Goal: Find specific page/section

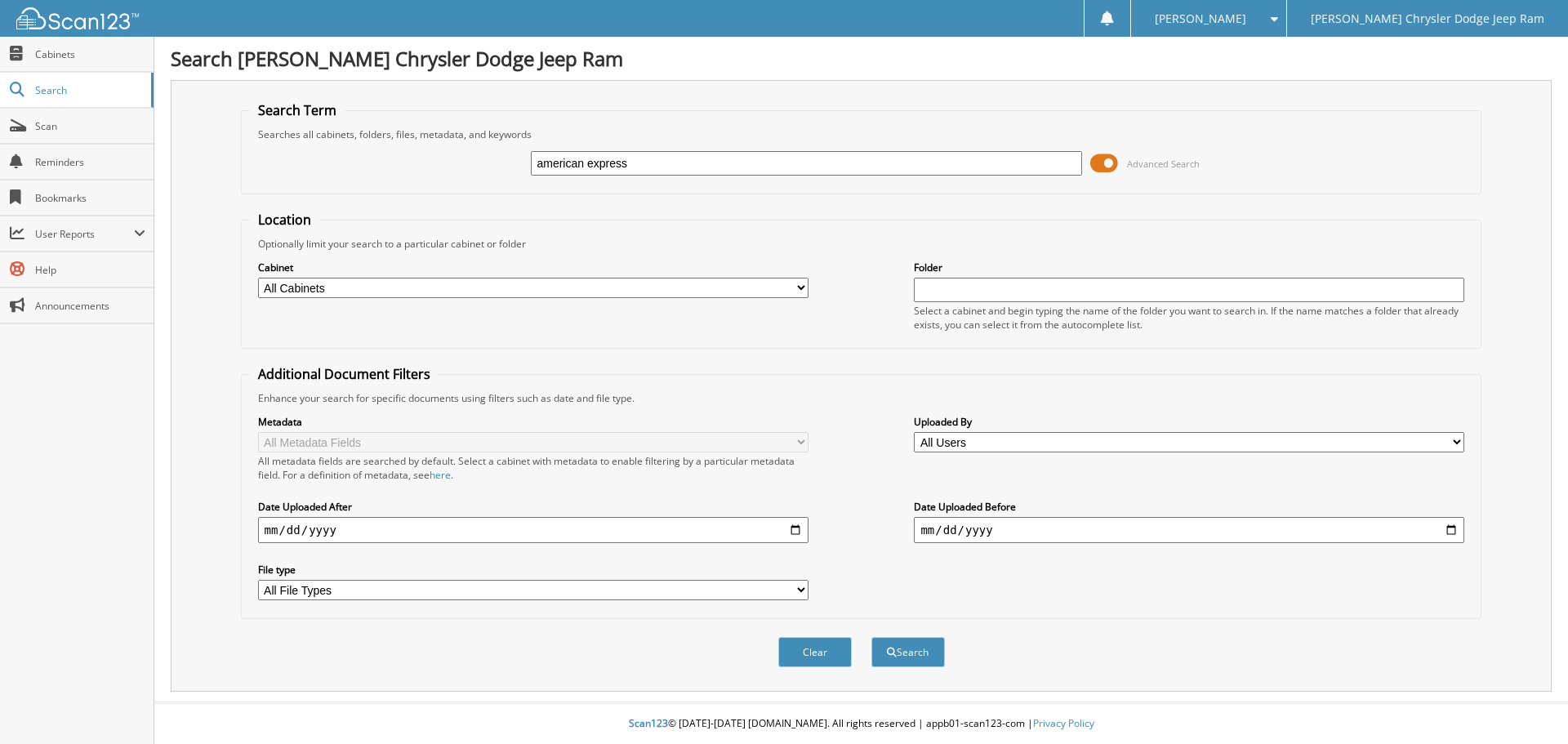
type input "american express"
click at [872, 637] on button "Search" at bounding box center [909, 652] width 74 height 30
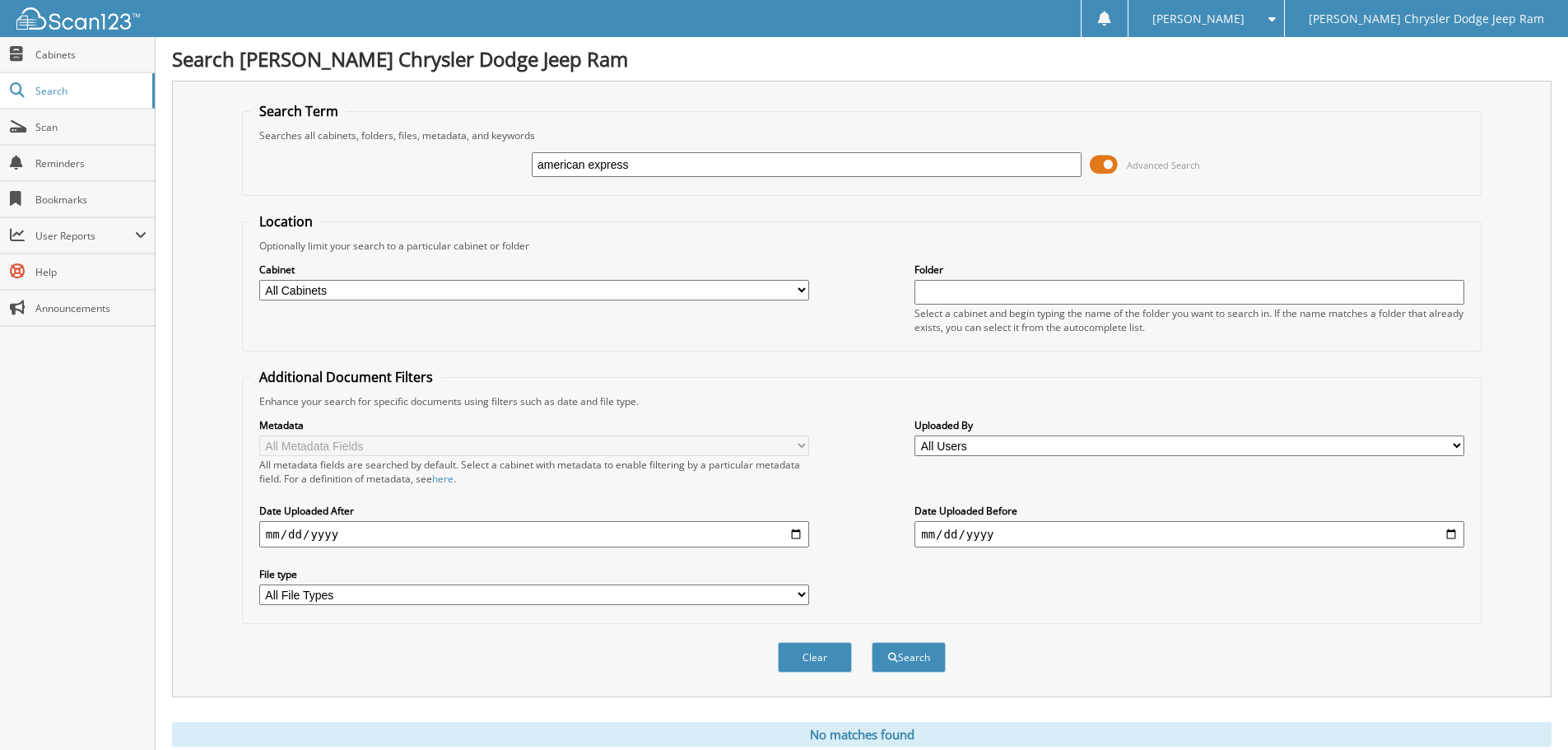
drag, startPoint x: 682, startPoint y: 164, endPoint x: 335, endPoint y: 162, distance: 347.0
click at [335, 162] on div "american express Advanced Search" at bounding box center [861, 165] width 1222 height 44
type input "AMERICAN EXPRES"
click at [872, 643] on button "Search" at bounding box center [909, 657] width 74 height 30
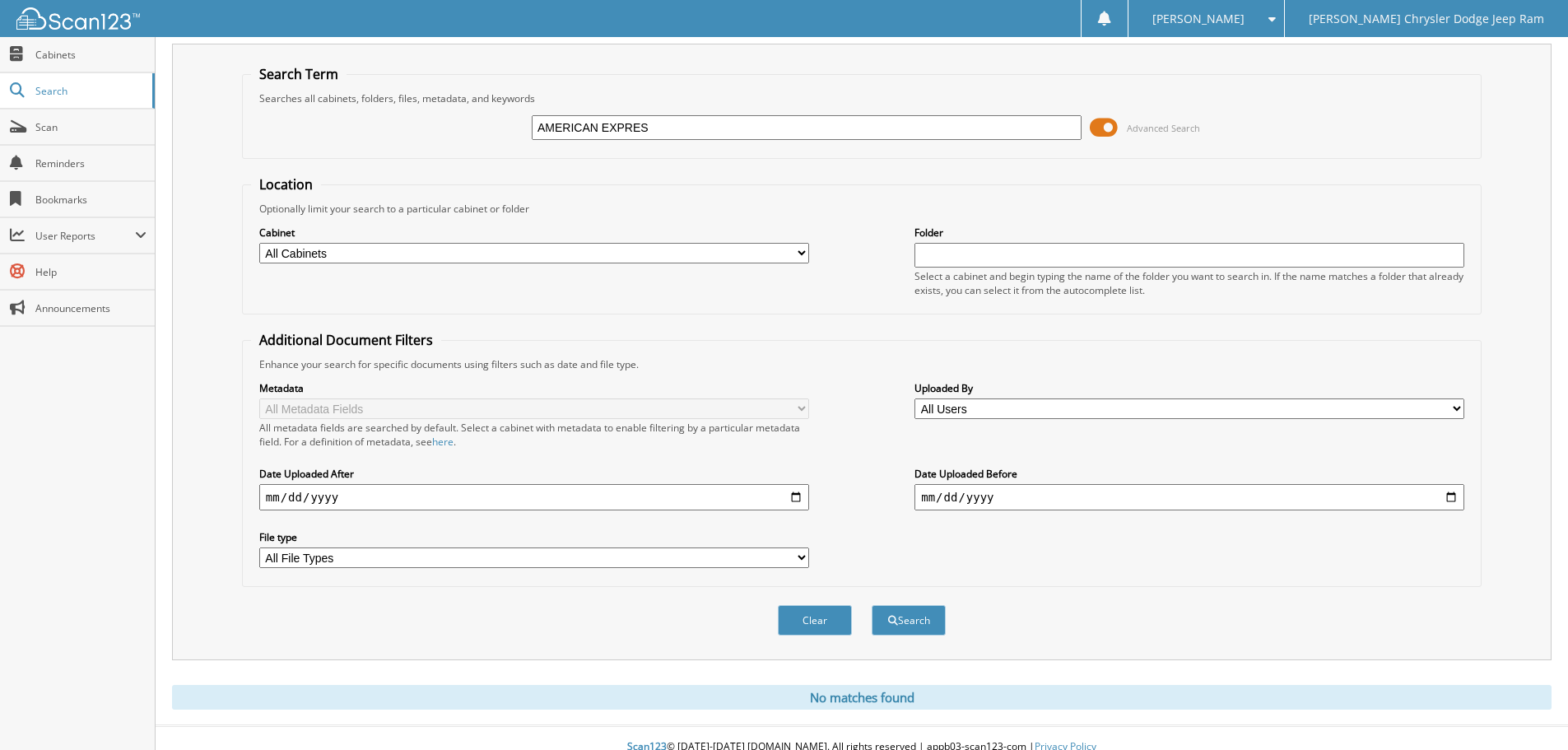
scroll to position [55, 0]
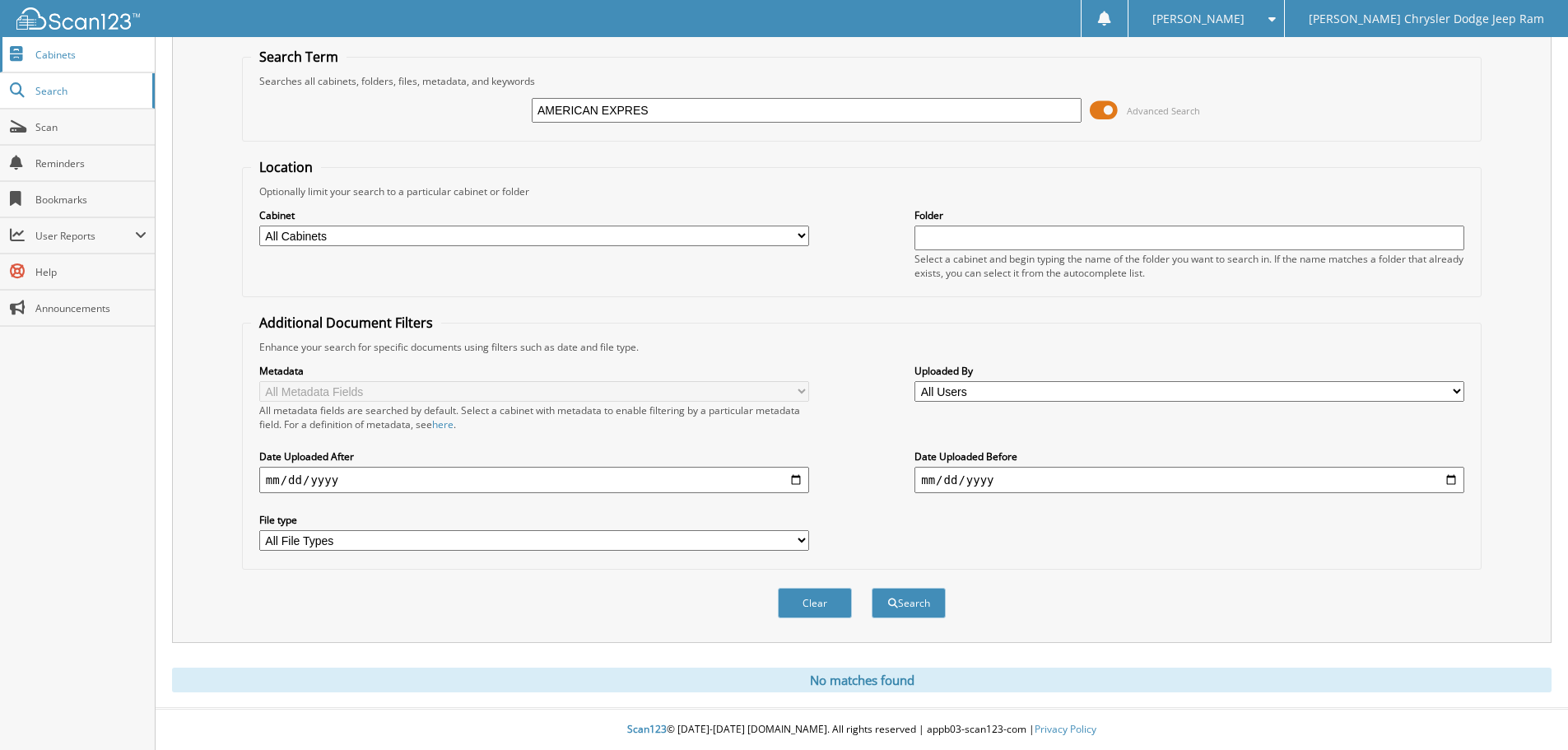
click at [87, 56] on span "Cabinets" at bounding box center [91, 55] width 111 height 14
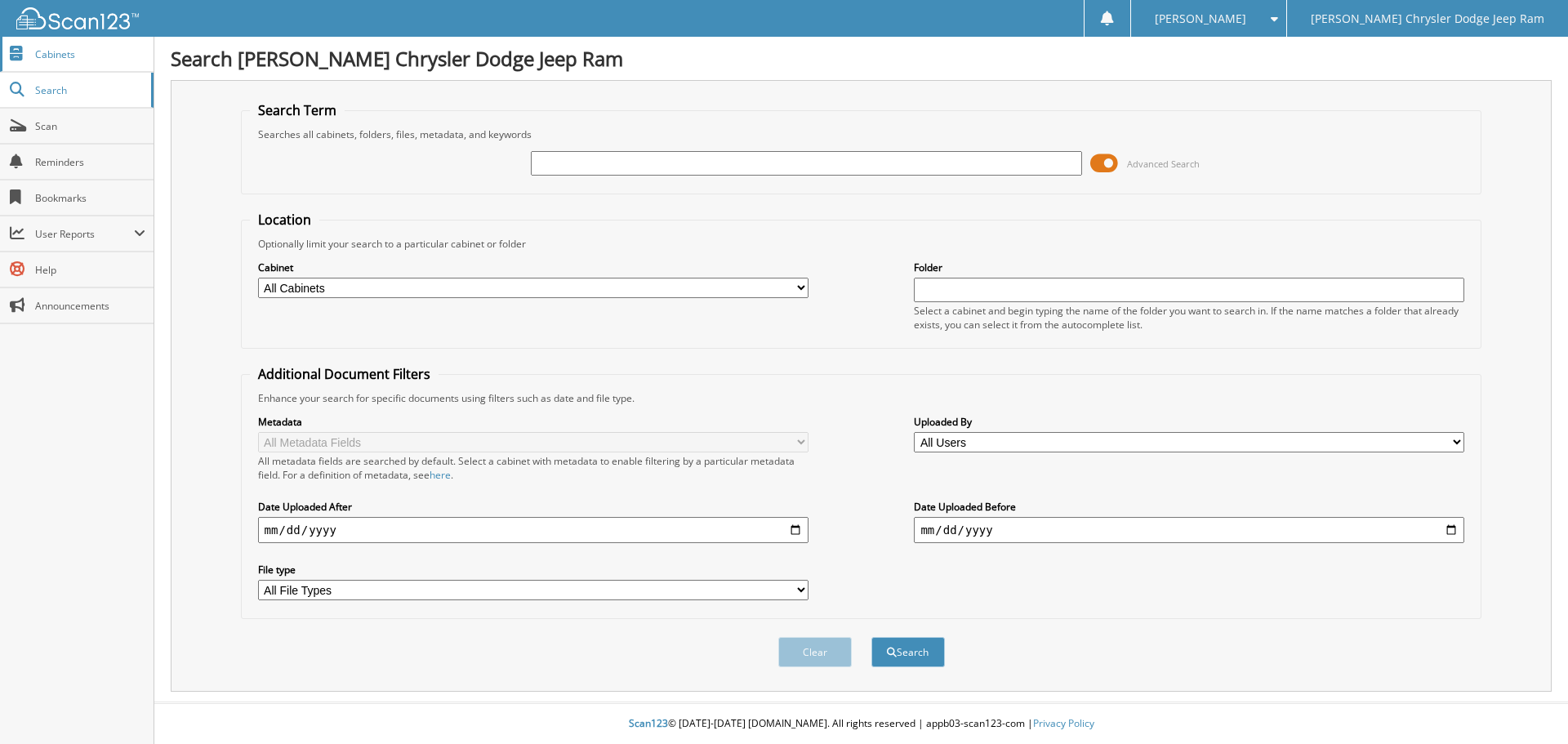
click at [60, 54] on span "Cabinets" at bounding box center [90, 54] width 110 height 14
